Goal: Task Accomplishment & Management: Manage account settings

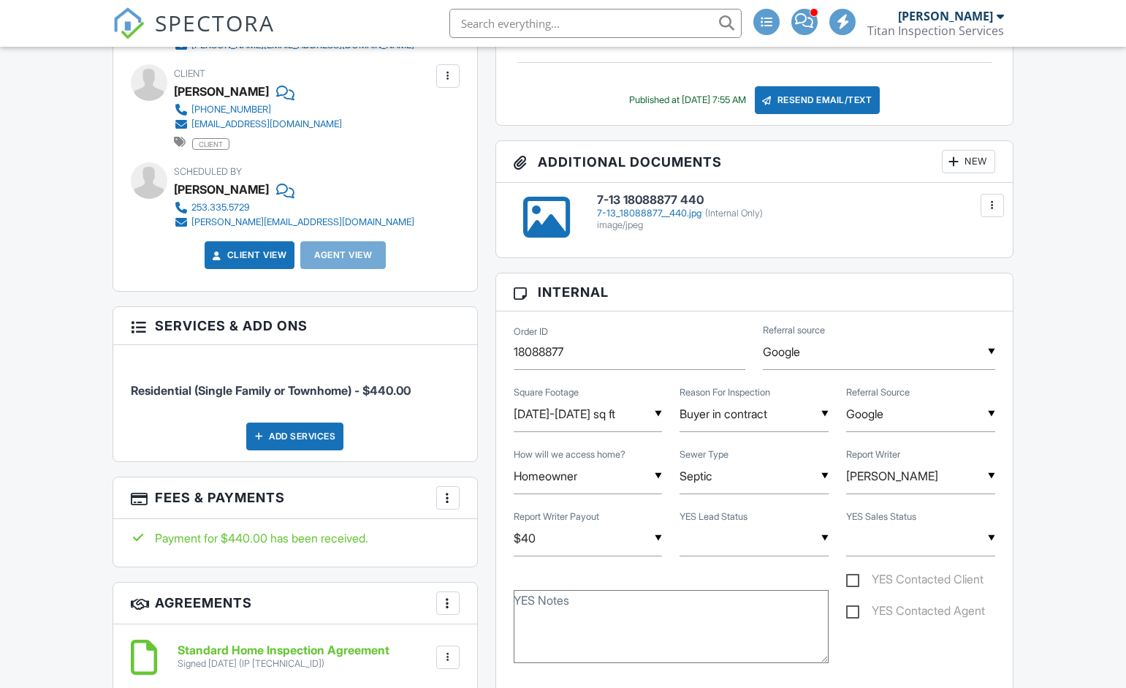
click at [455, 495] on div at bounding box center [448, 497] width 15 height 15
click at [485, 544] on li "Edit Fees & Payments" at bounding box center [521, 542] width 153 height 37
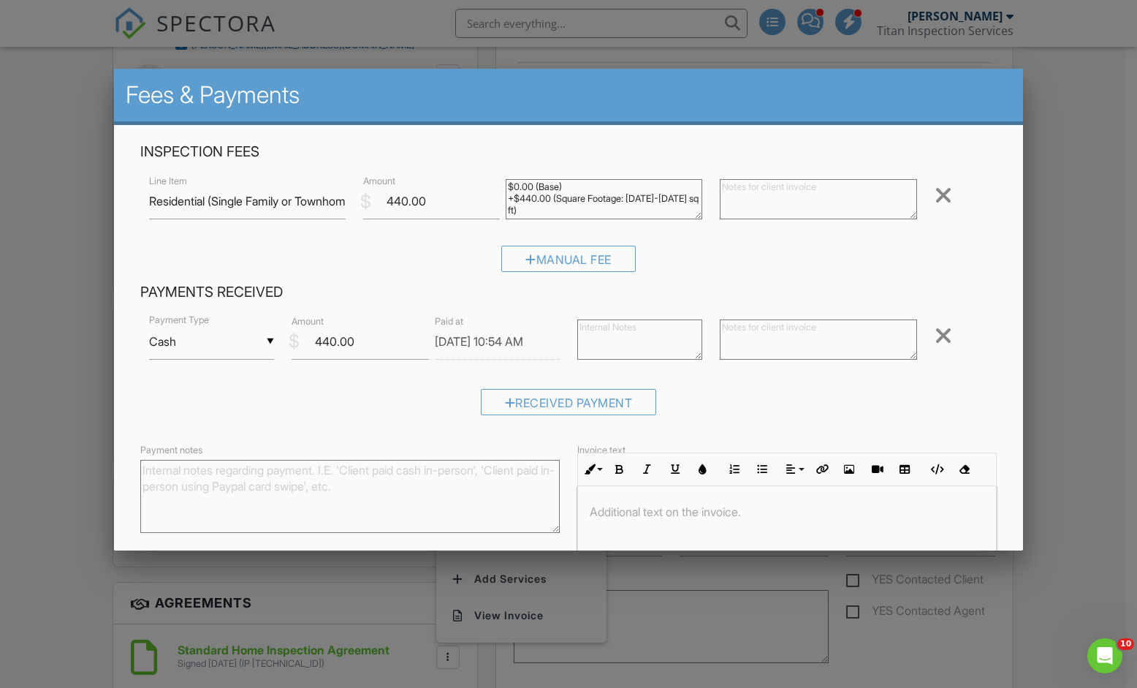
click at [30, 322] on div at bounding box center [568, 356] width 1137 height 859
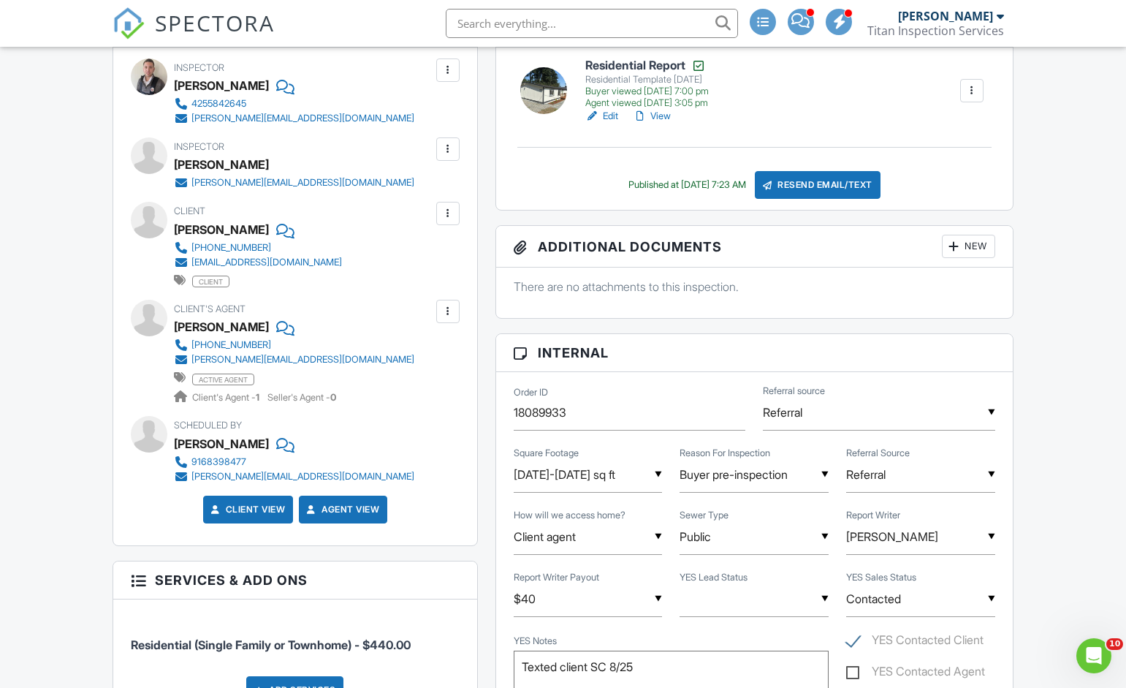
scroll to position [292, 0]
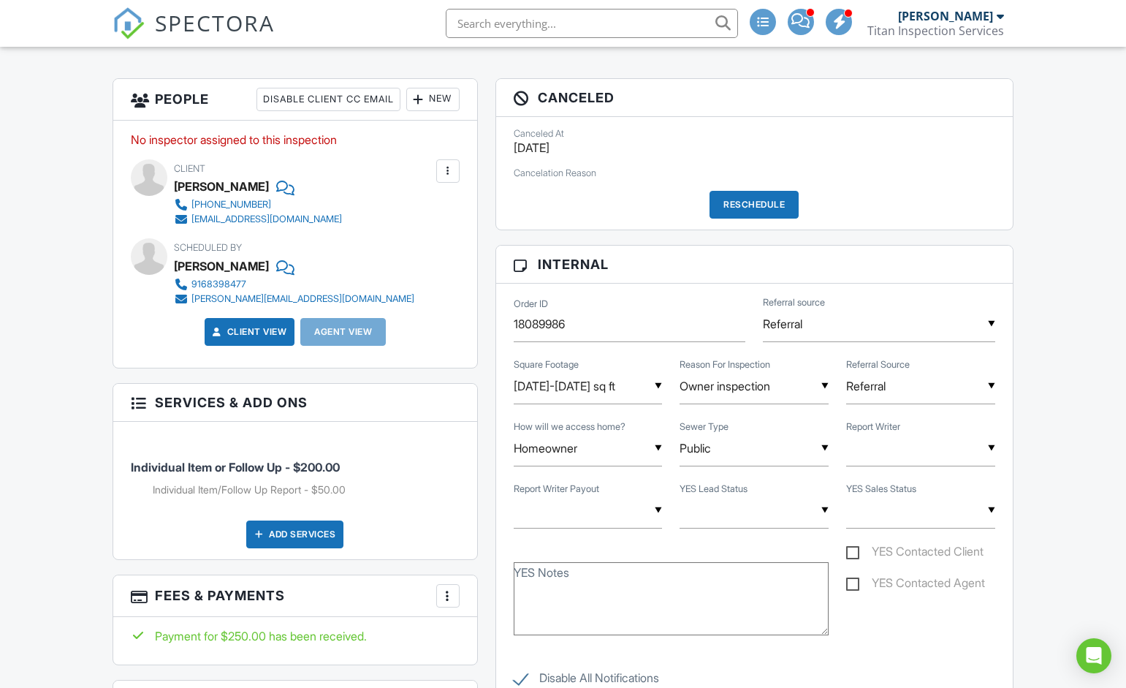
click at [441, 597] on div at bounding box center [448, 595] width 15 height 15
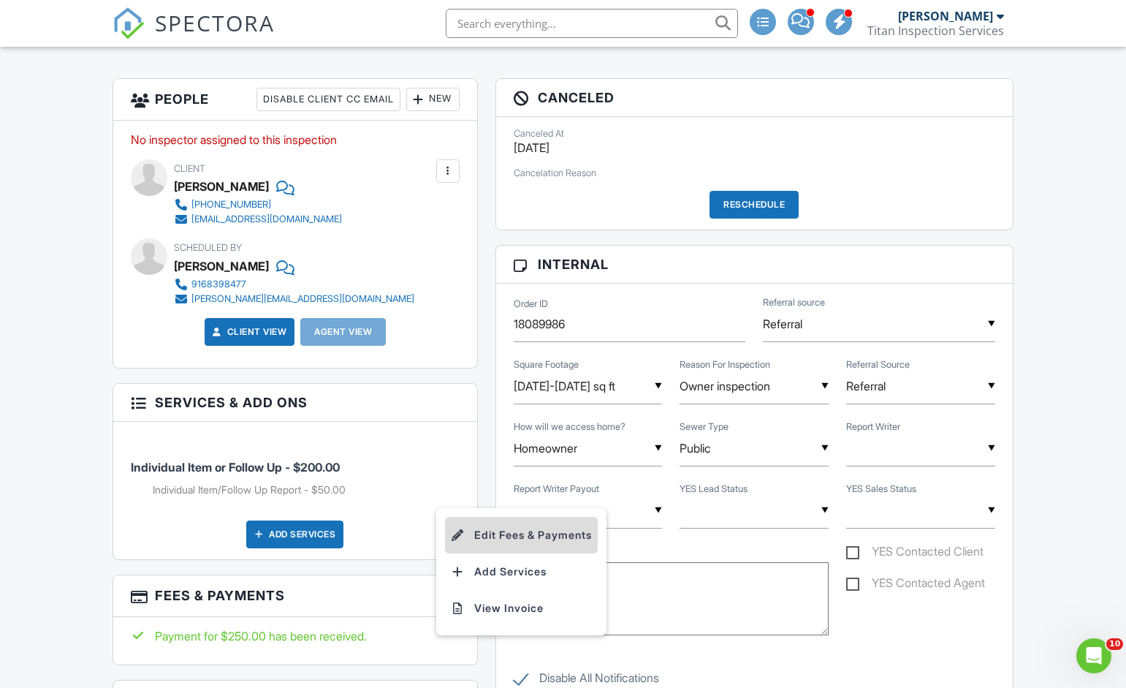
click at [510, 528] on li "Edit Fees & Payments" at bounding box center [521, 535] width 153 height 37
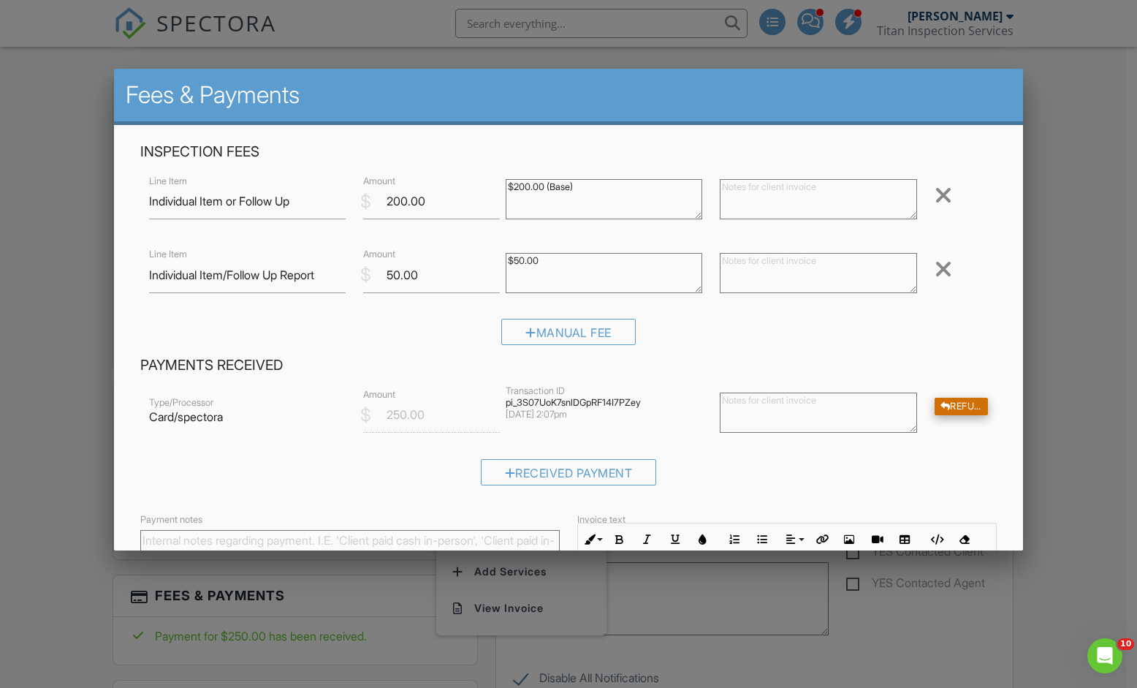
click at [948, 406] on div "Refund" at bounding box center [962, 407] width 54 height 18
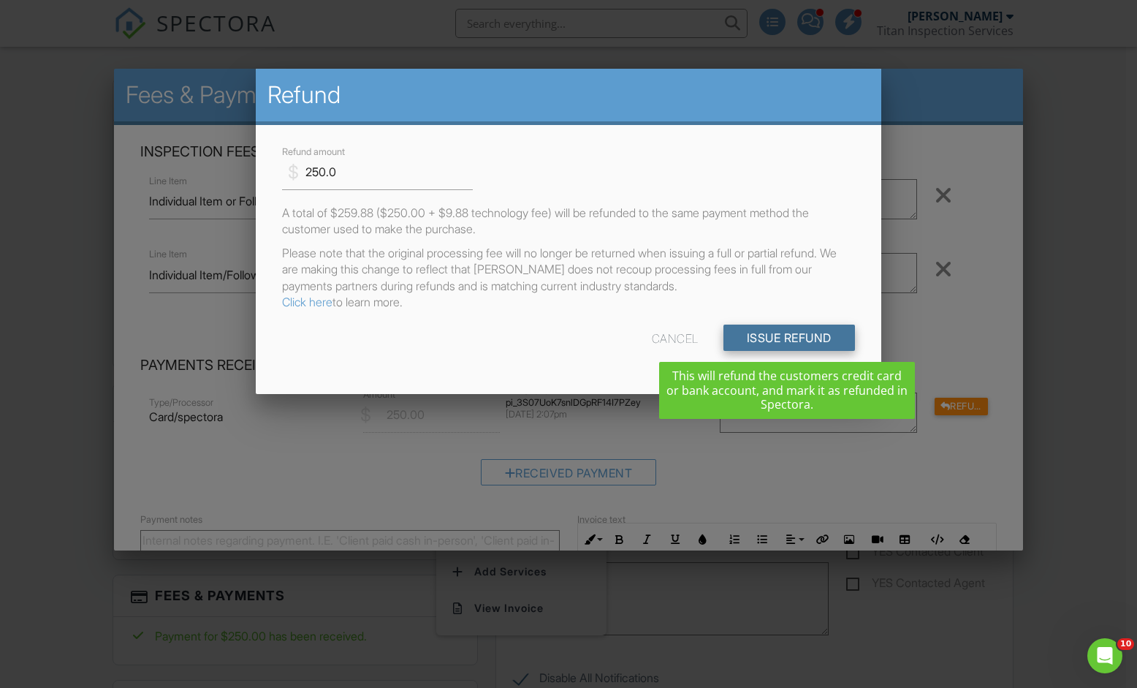
click at [784, 333] on input "Issue Refund" at bounding box center [790, 337] width 132 height 26
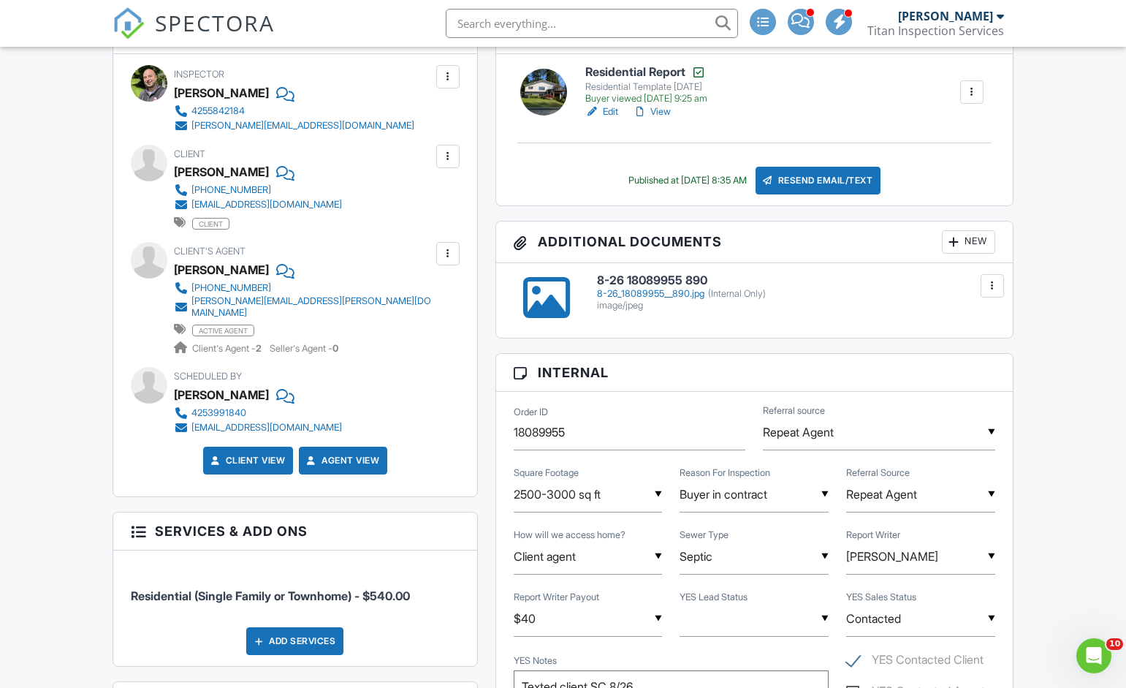
scroll to position [512, 0]
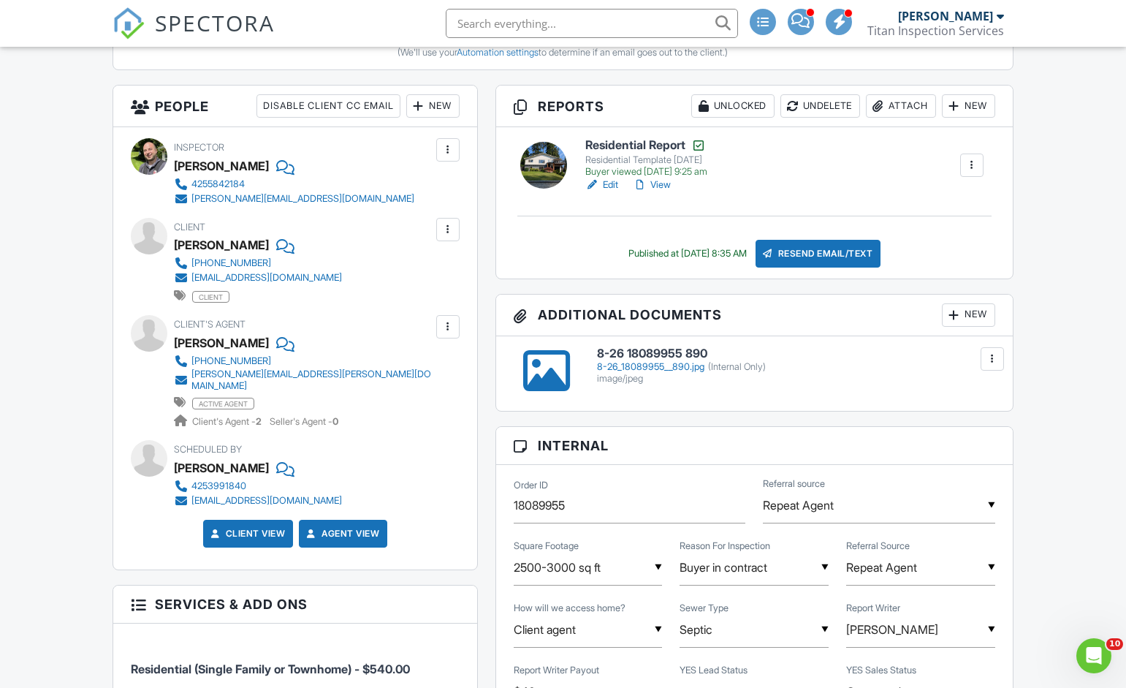
click at [631, 365] on div "8-26_18089955__890.jpg (Internal Only)" at bounding box center [796, 367] width 398 height 12
click at [687, 365] on div "8-26_18089955__890.jpg (Internal Only)" at bounding box center [796, 367] width 398 height 12
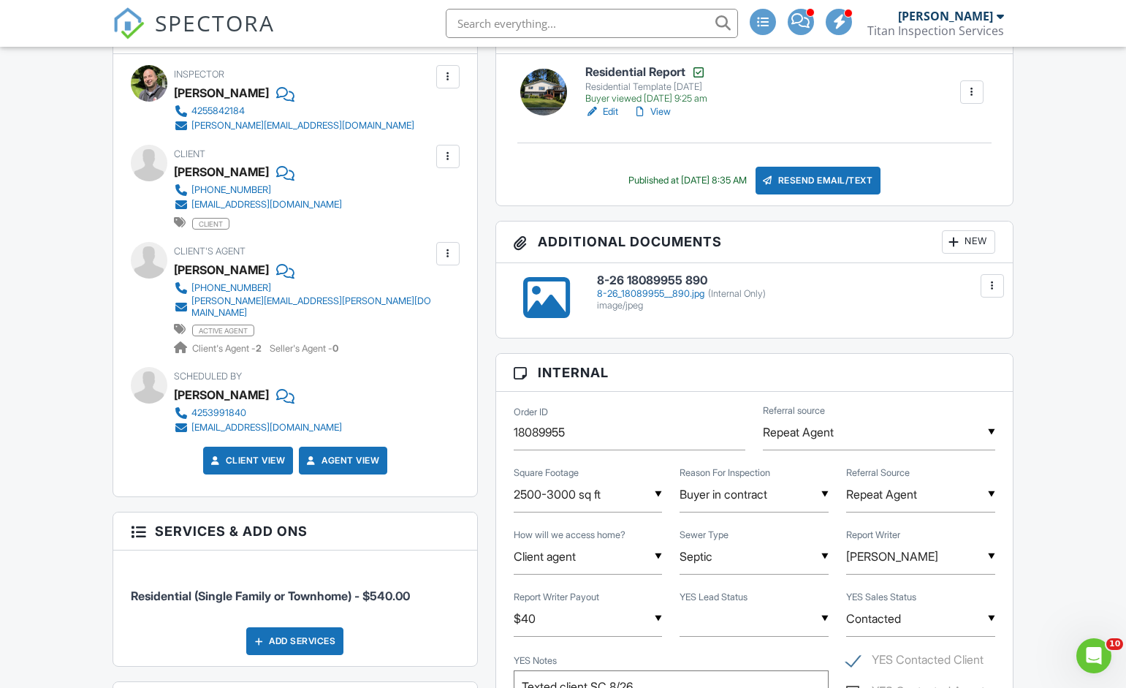
scroll to position [146, 0]
